Goal: Check status

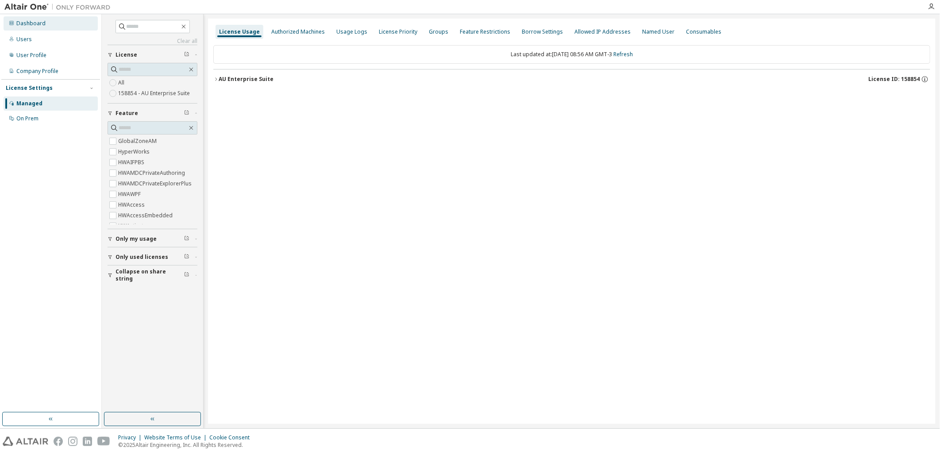
click at [31, 18] on div "Dashboard" at bounding box center [51, 23] width 94 height 14
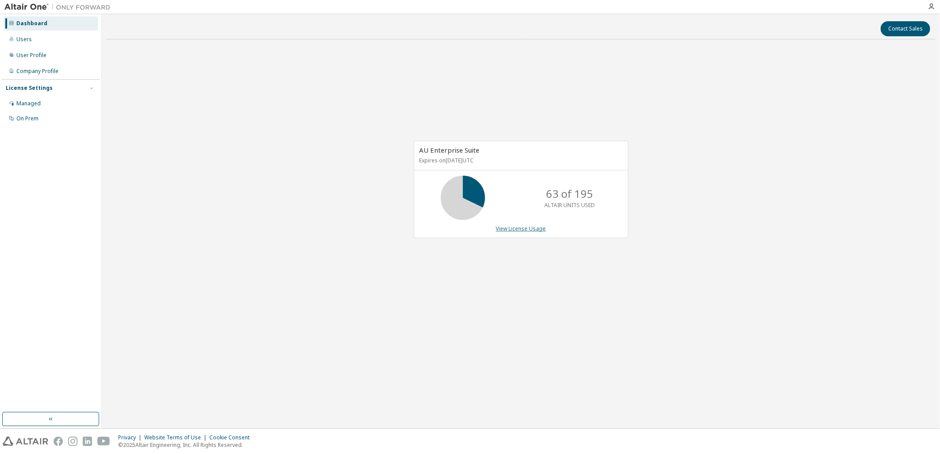
click at [512, 228] on link "View License Usage" at bounding box center [521, 229] width 50 height 8
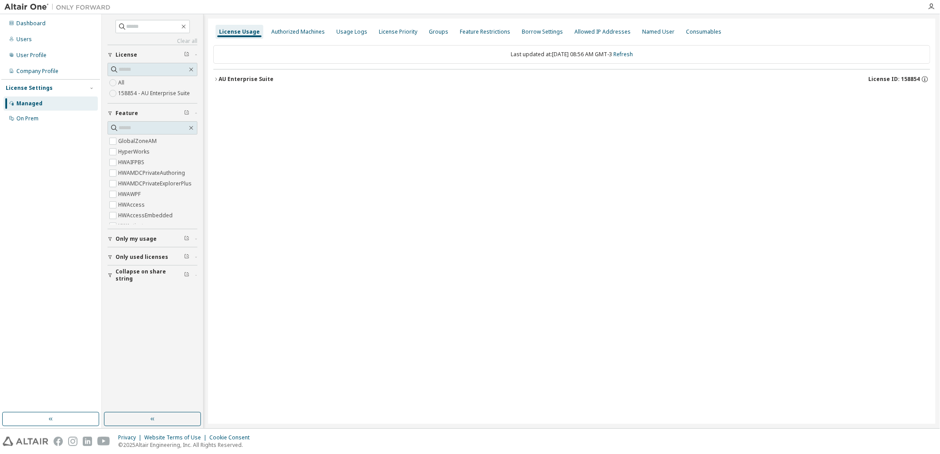
click at [139, 259] on span "Only used licenses" at bounding box center [141, 256] width 53 height 7
click at [122, 270] on label "Yes" at bounding box center [123, 270] width 11 height 11
click at [478, 82] on div "AU Enterprise Suite License ID: 158854" at bounding box center [574, 79] width 711 height 8
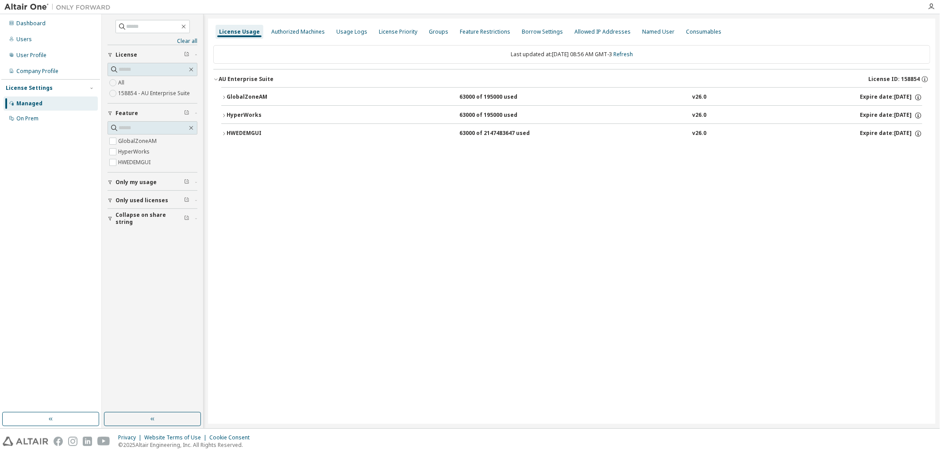
click at [467, 143] on button "HWEDEMGUI 63000 of 2147483647 used v26.0 Expire date: [DATE]" at bounding box center [571, 133] width 701 height 19
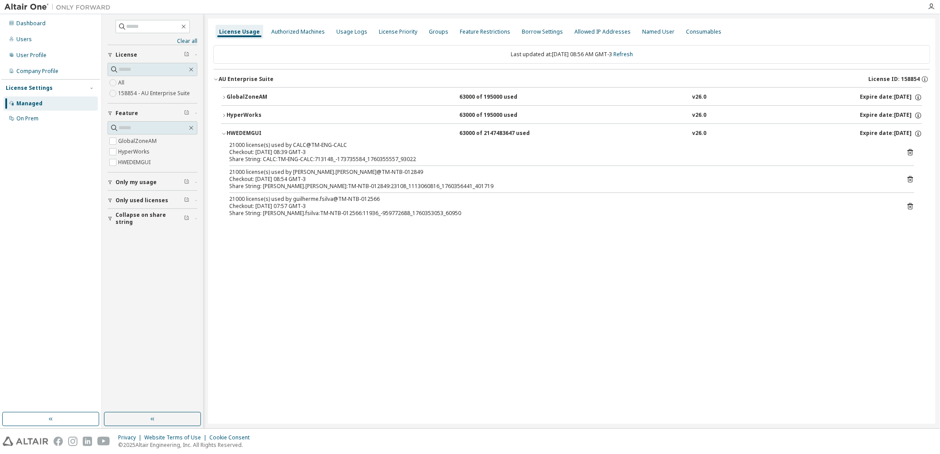
click at [471, 133] on div "63000 of 2147483647 used" at bounding box center [499, 134] width 80 height 8
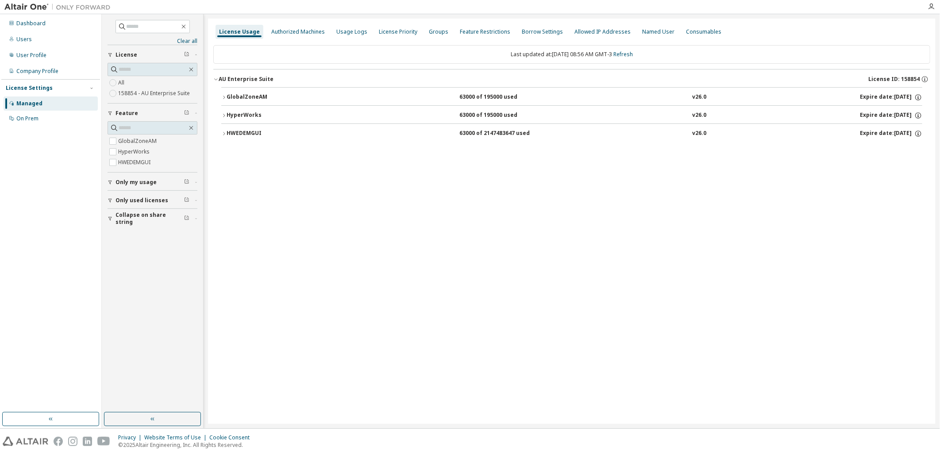
click at [471, 133] on div "63000 of 2147483647 used" at bounding box center [499, 134] width 80 height 8
